Goal: Information Seeking & Learning: Learn about a topic

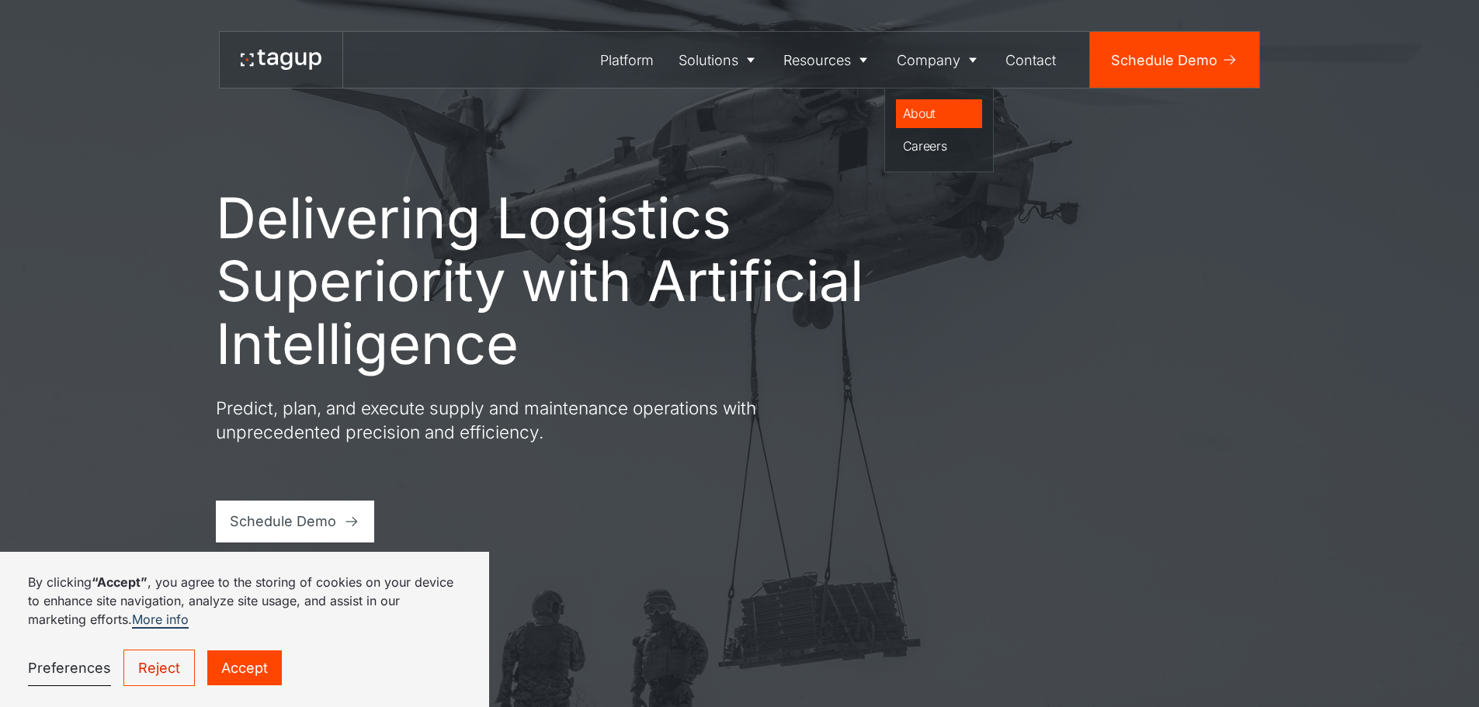
click at [927, 110] on div "About" at bounding box center [939, 113] width 73 height 19
click at [162, 659] on link "Reject" at bounding box center [158, 668] width 71 height 37
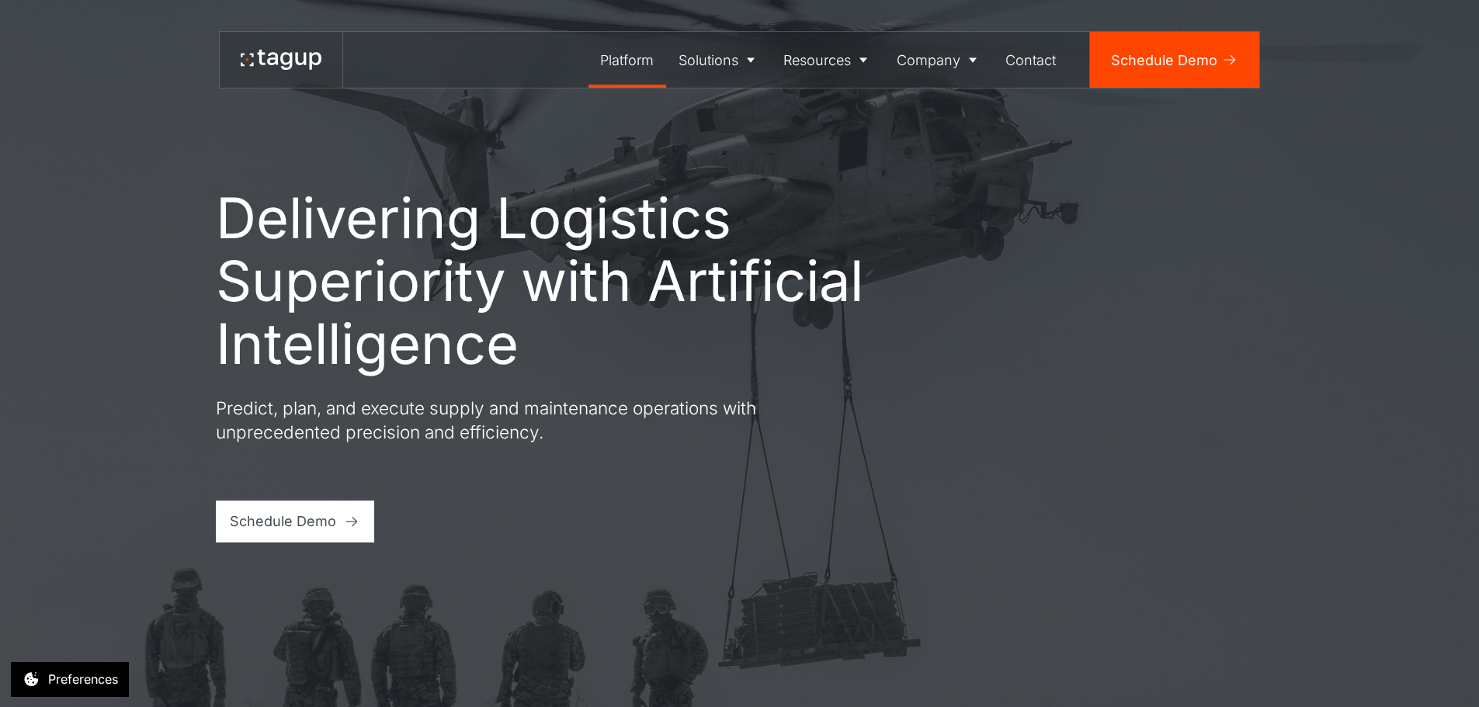
click at [643, 62] on div "Platform" at bounding box center [627, 60] width 54 height 21
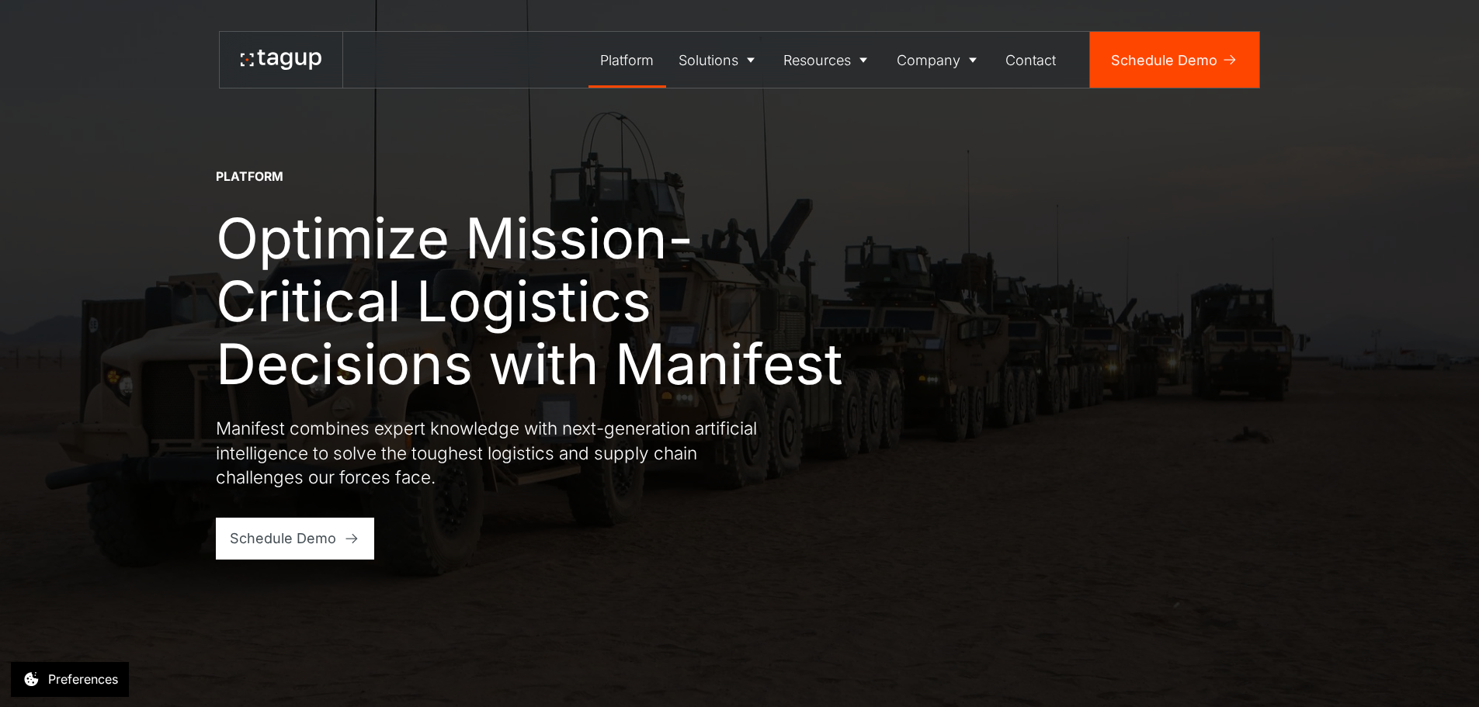
click at [646, 68] on div "Platform" at bounding box center [627, 60] width 54 height 21
click at [734, 56] on div "Solutions" at bounding box center [709, 60] width 60 height 21
click at [714, 120] on div "Defense" at bounding box center [719, 113] width 69 height 19
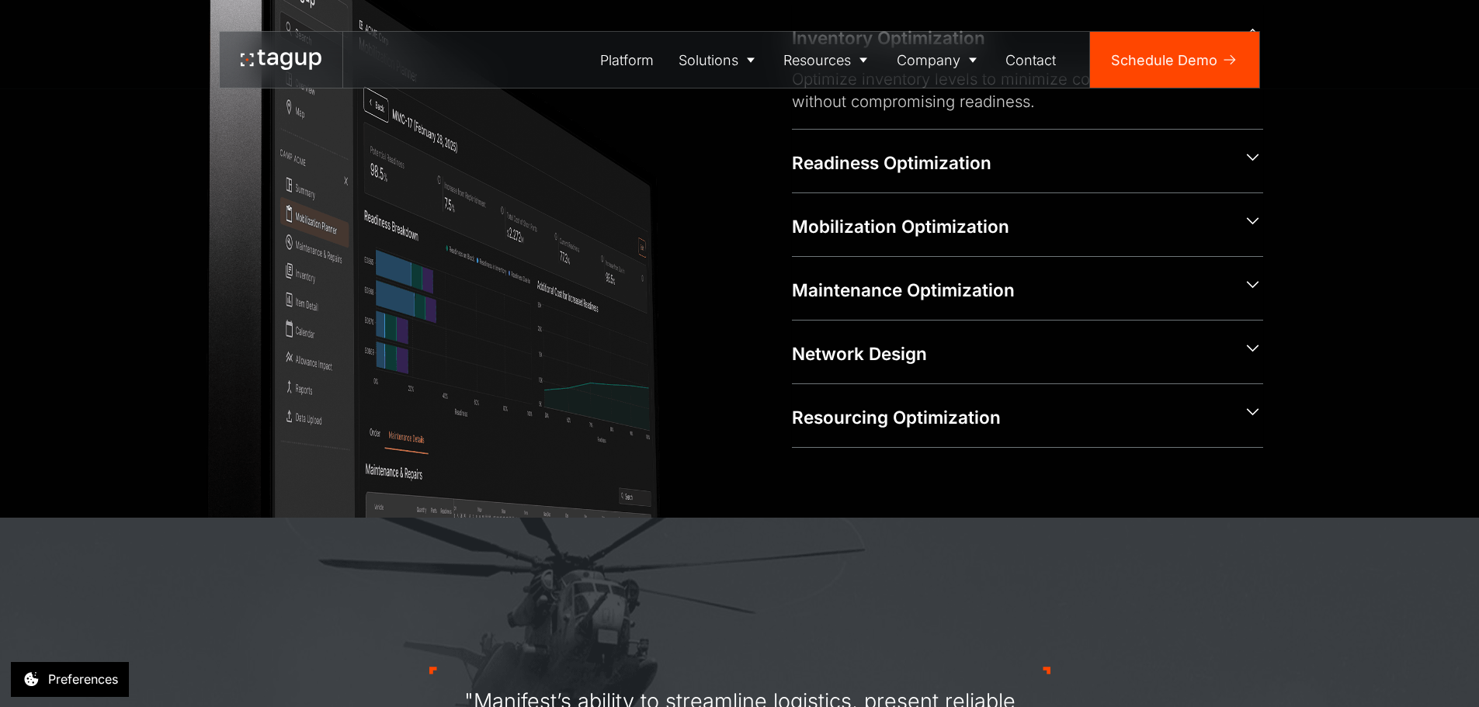
scroll to position [1010, 0]
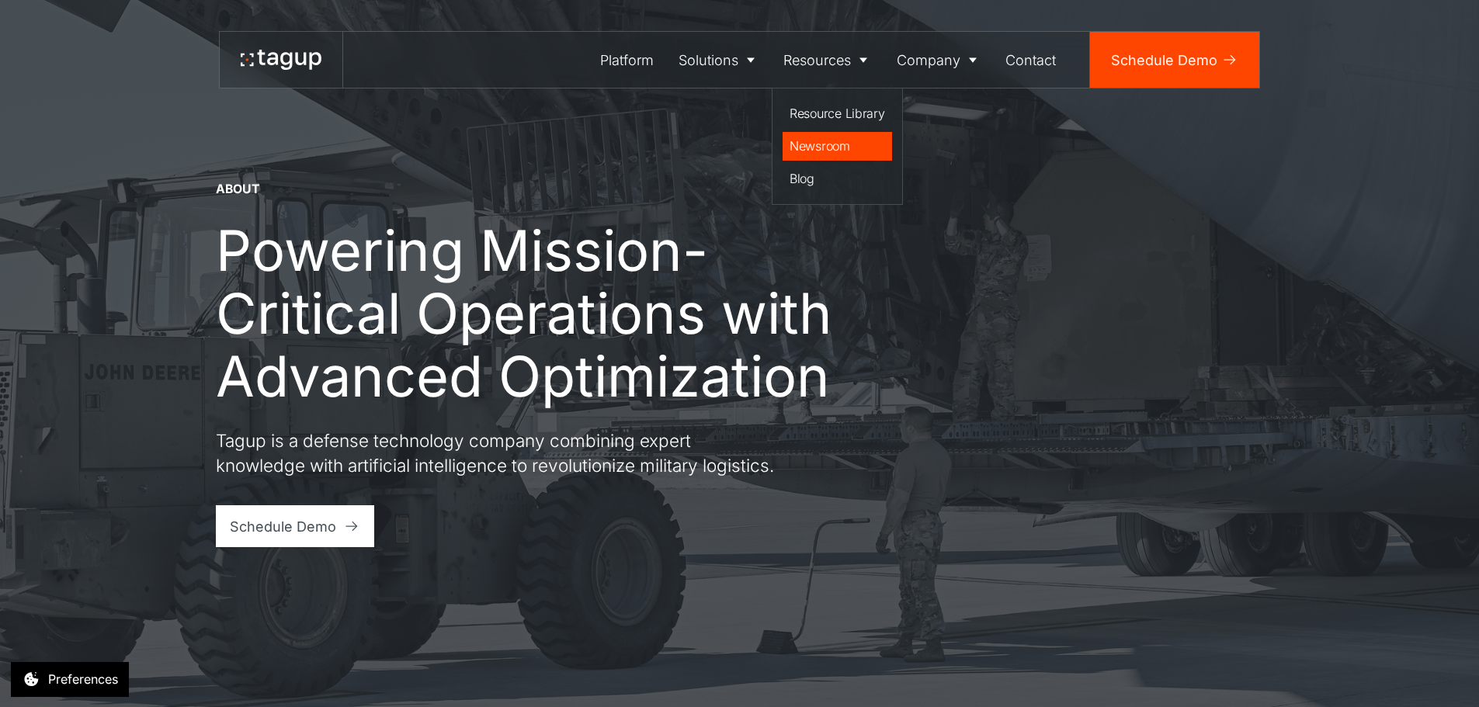
click at [848, 148] on div "Newsroom" at bounding box center [838, 146] width 96 height 19
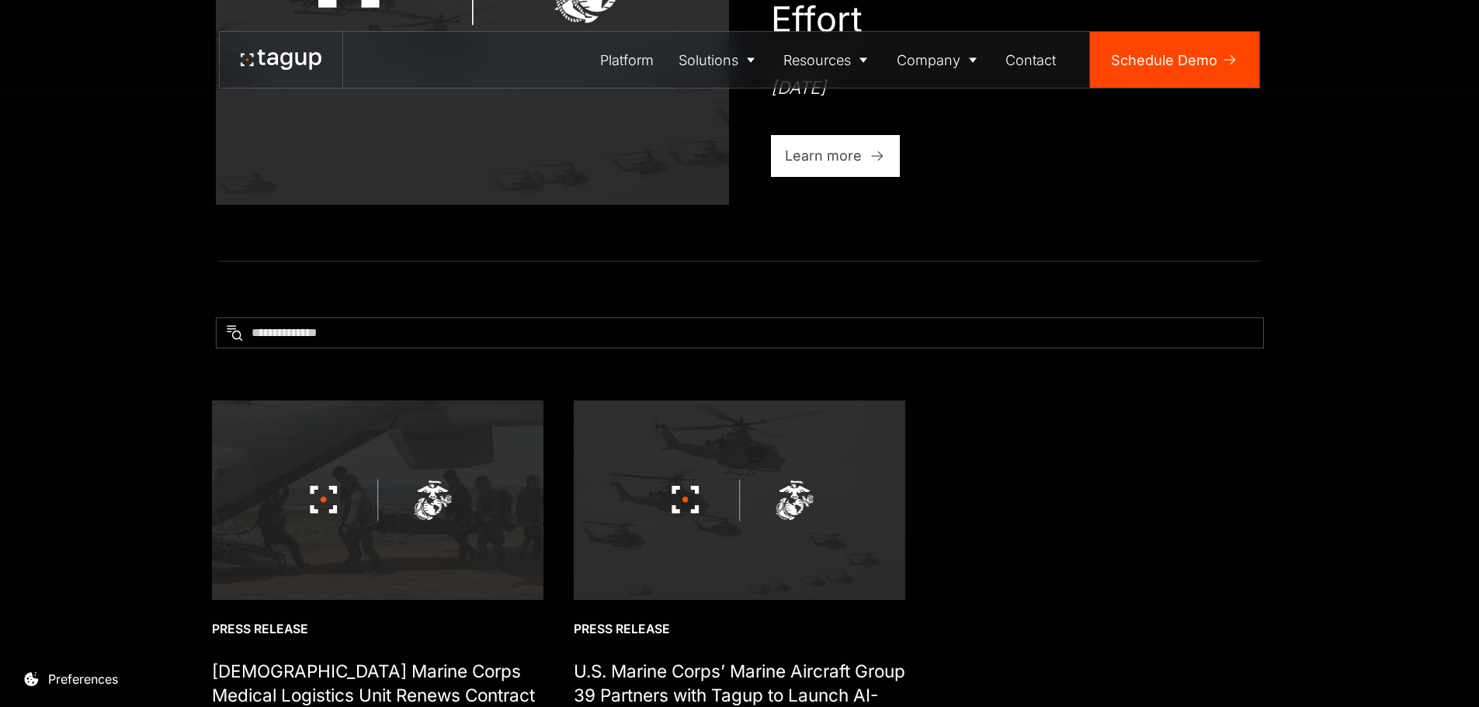
scroll to position [777, 0]
